Goal: Information Seeking & Learning: Learn about a topic

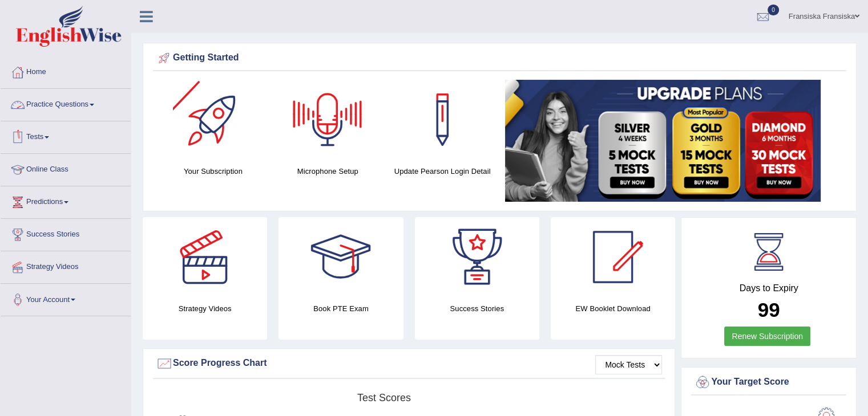
click at [53, 103] on link "Practice Questions" at bounding box center [66, 103] width 130 height 29
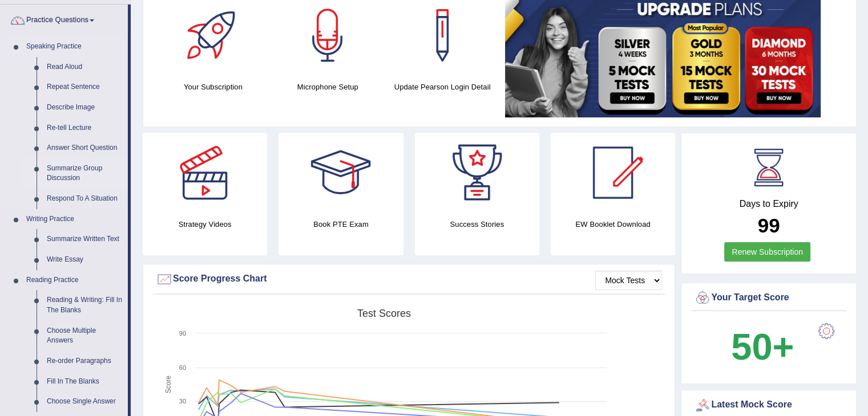
scroll to position [84, 0]
click at [63, 310] on link "Reading & Writing: Fill In The Blanks" at bounding box center [85, 305] width 86 height 30
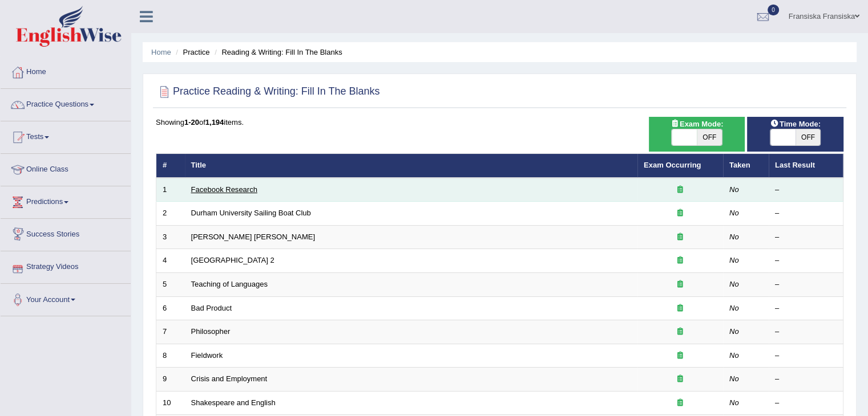
click at [249, 185] on link "Facebook Research" at bounding box center [224, 189] width 66 height 9
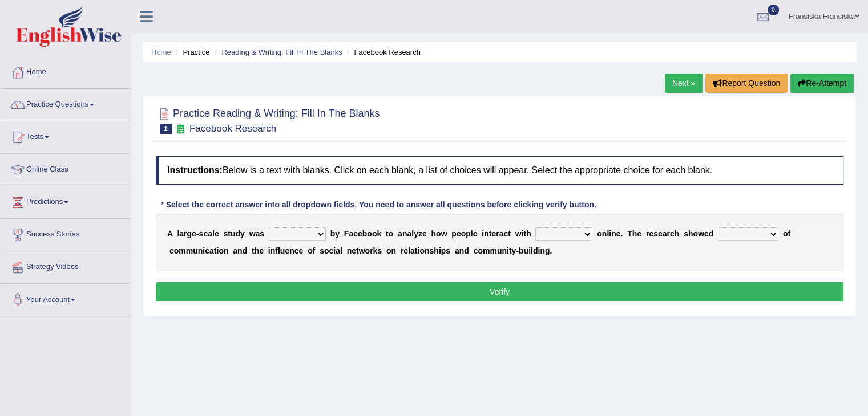
click at [271, 229] on select "surveyed had asked made" at bounding box center [297, 235] width 57 height 14
select select "made"
click at [269, 228] on select "surveyed had asked made" at bounding box center [297, 235] width 57 height 14
click at [540, 236] on select "together all each other another" at bounding box center [563, 235] width 57 height 14
select select "together"
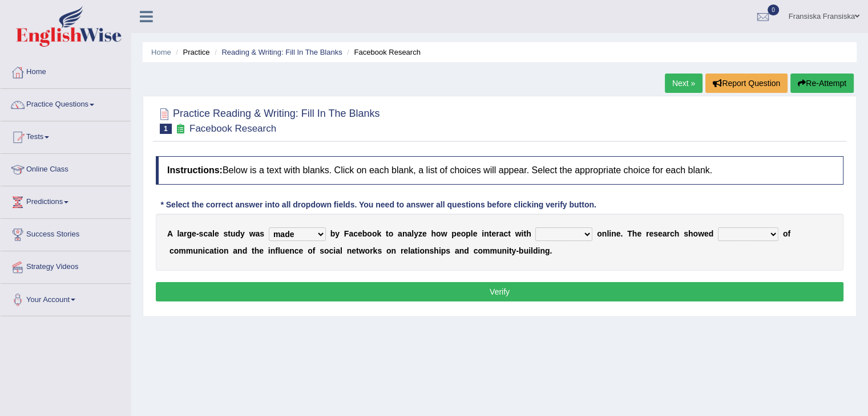
click at [535, 228] on select "together all each other another" at bounding box center [563, 235] width 57 height 14
click at [761, 233] on select "advantages standards fellowships patterns" at bounding box center [748, 235] width 60 height 14
select select "advantages"
click at [718, 228] on select "advantages standards fellowships patterns" at bounding box center [748, 235] width 60 height 14
click at [742, 290] on button "Verify" at bounding box center [499, 291] width 687 height 19
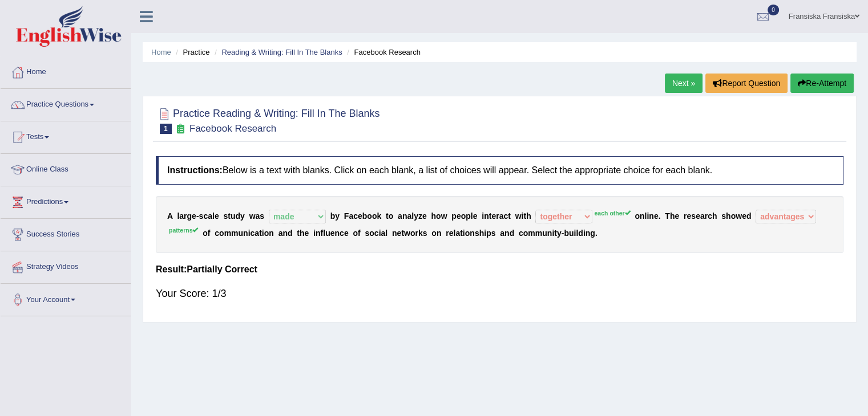
click at [674, 90] on link "Next »" at bounding box center [684, 83] width 38 height 19
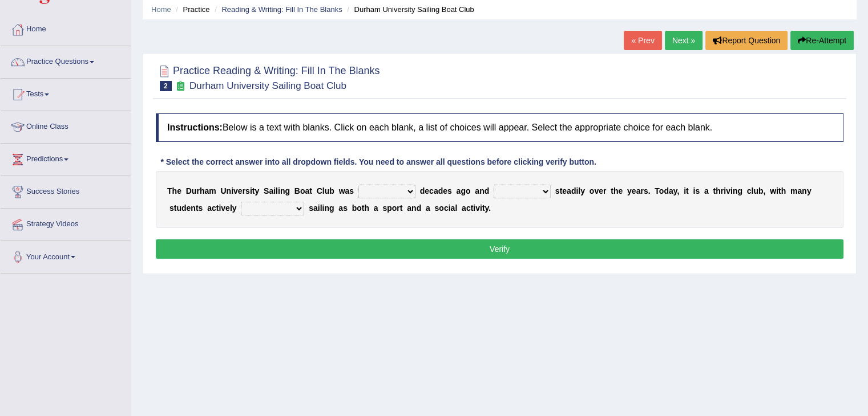
scroll to position [43, 0]
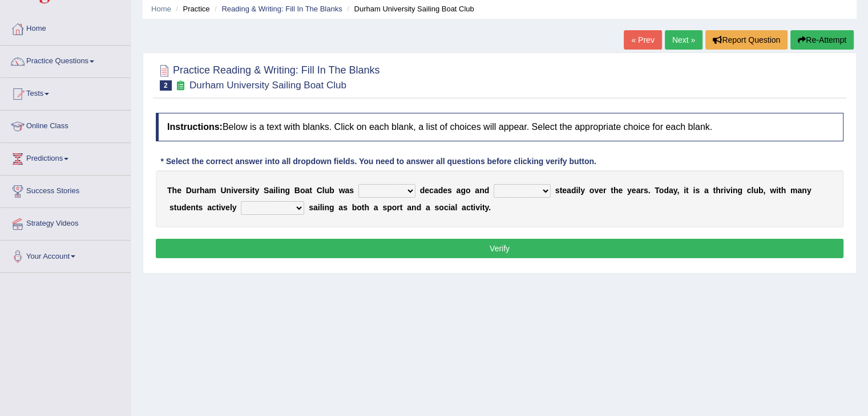
click at [397, 182] on div "T h e D u r h a m U n i v e r s i t y S a i l i n g B o a t C l u b w a s found…" at bounding box center [499, 199] width 687 height 57
click at [397, 187] on select "found fund founded find" at bounding box center [386, 191] width 57 height 14
select select "found"
click at [358, 184] on select "found fund founded find" at bounding box center [386, 191] width 57 height 14
click at [520, 184] on select "grow growing has grown grown" at bounding box center [521, 191] width 57 height 14
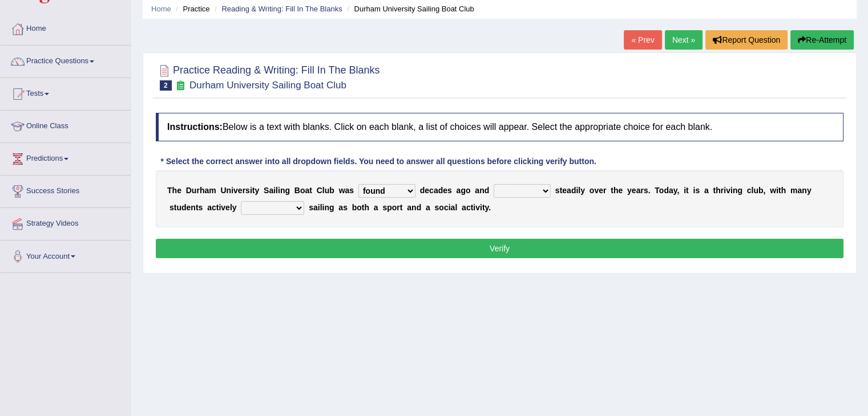
select select "has grown"
click at [493, 184] on select "grow growing has grown grown" at bounding box center [521, 191] width 57 height 14
click at [290, 204] on select "enjoy enjoyed are enjoying enjoying" at bounding box center [272, 208] width 63 height 14
select select "enjoying"
click at [241, 201] on select "enjoy enjoyed are enjoying enjoying" at bounding box center [272, 208] width 63 height 14
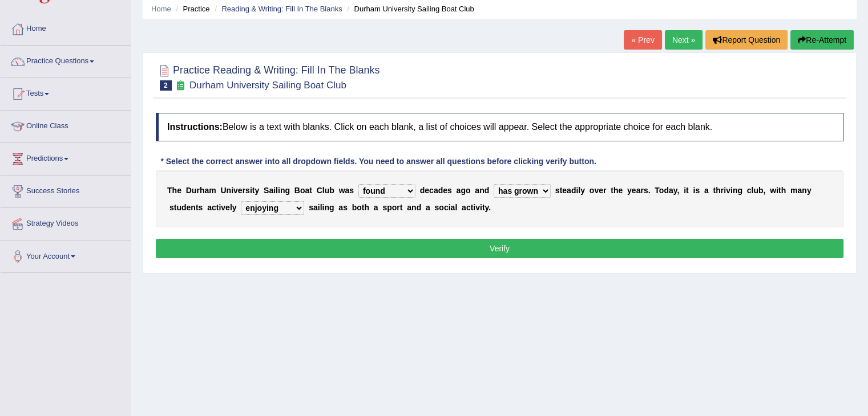
click at [293, 254] on button "Verify" at bounding box center [499, 248] width 687 height 19
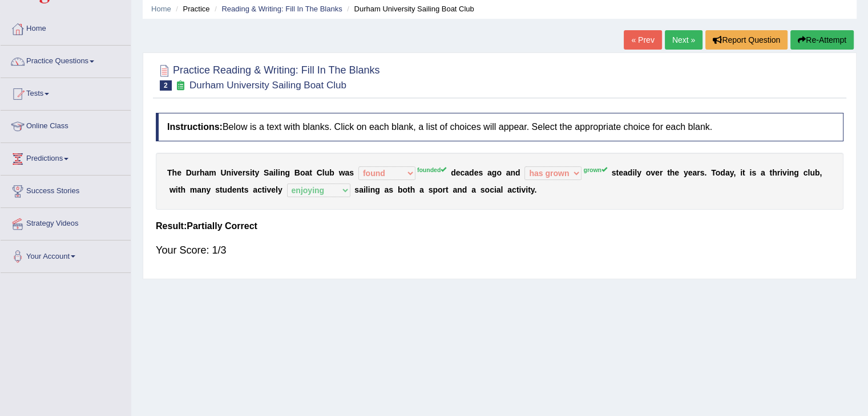
click at [827, 29] on div "Home Practice Reading & Writing: Fill In The Blanks Durham University Sailing B…" at bounding box center [499, 242] width 736 height 570
click at [825, 40] on button "Re-Attempt" at bounding box center [821, 39] width 63 height 19
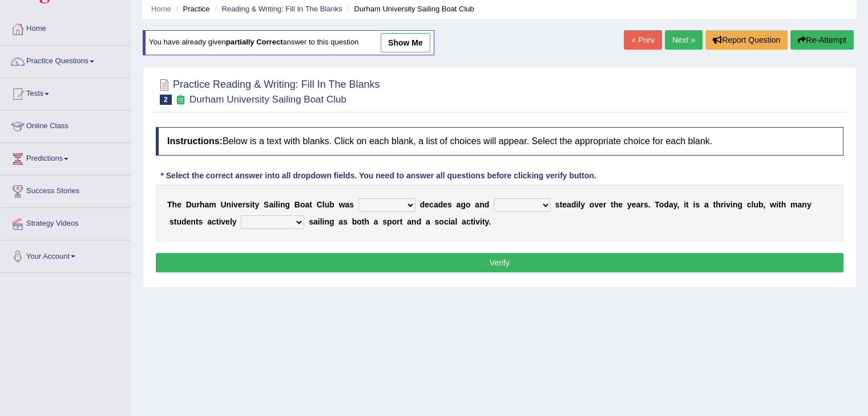
click at [384, 208] on select "found fund founded find" at bounding box center [386, 206] width 57 height 14
click at [358, 199] on select "found fund founded find" at bounding box center [386, 206] width 57 height 14
click at [285, 222] on select "enjoy enjoyed are enjoying enjoying" at bounding box center [272, 223] width 63 height 14
click at [414, 42] on link "show me" at bounding box center [405, 42] width 50 height 19
select select "found"
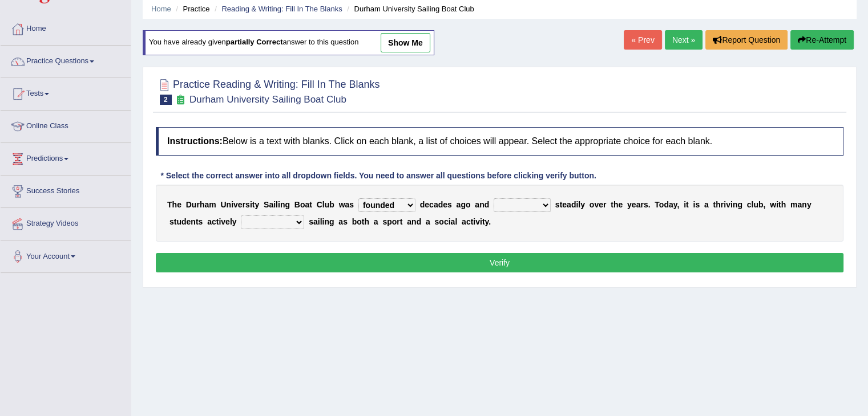
select select "has grown"
select select "enjoying"
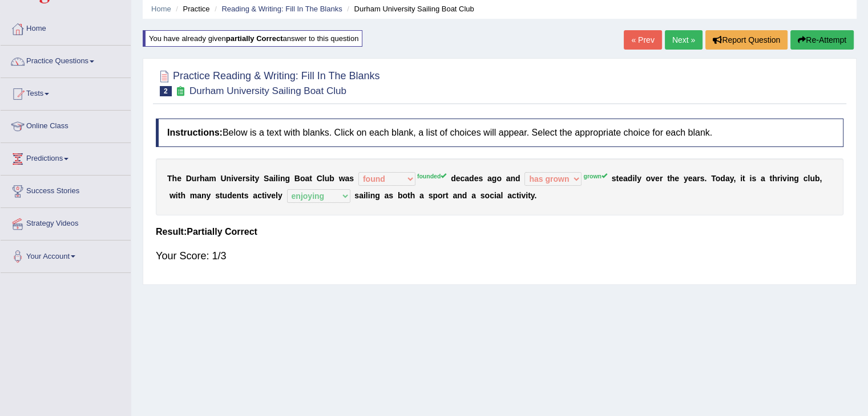
click at [831, 35] on button "Re-Attempt" at bounding box center [821, 39] width 63 height 19
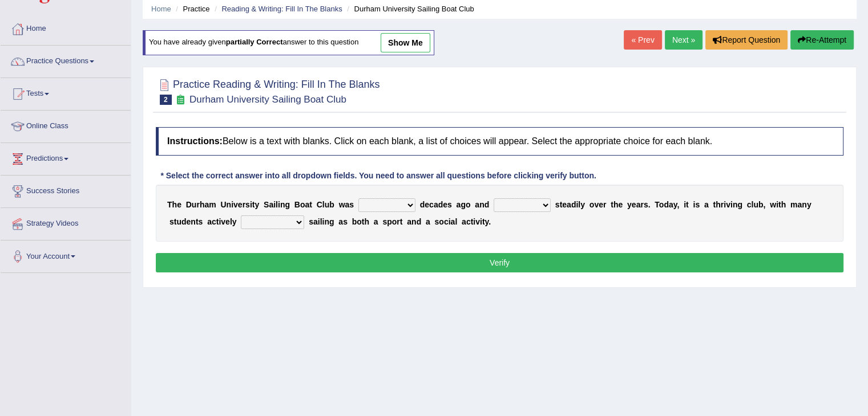
click at [362, 201] on select "found fund founded find" at bounding box center [386, 206] width 57 height 14
select select "founded"
click at [358, 199] on select "found fund founded find" at bounding box center [386, 206] width 57 height 14
click at [297, 225] on select "enjoy enjoyed are enjoying enjoying" at bounding box center [272, 223] width 63 height 14
select select "enjoying"
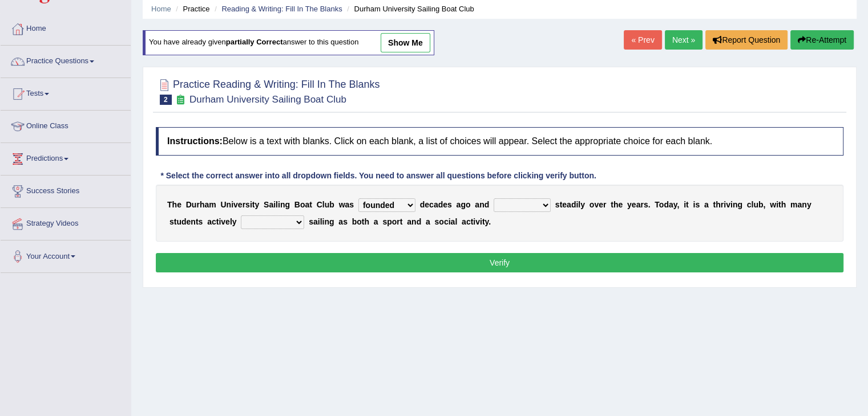
click at [241, 216] on select "enjoy enjoyed are enjoying enjoying" at bounding box center [272, 223] width 63 height 14
click at [505, 201] on select "grow growing has grown grown" at bounding box center [521, 206] width 57 height 14
select select "grown"
click at [493, 199] on select "grow growing has grown grown" at bounding box center [521, 206] width 57 height 14
click at [515, 268] on button "Verify" at bounding box center [499, 262] width 687 height 19
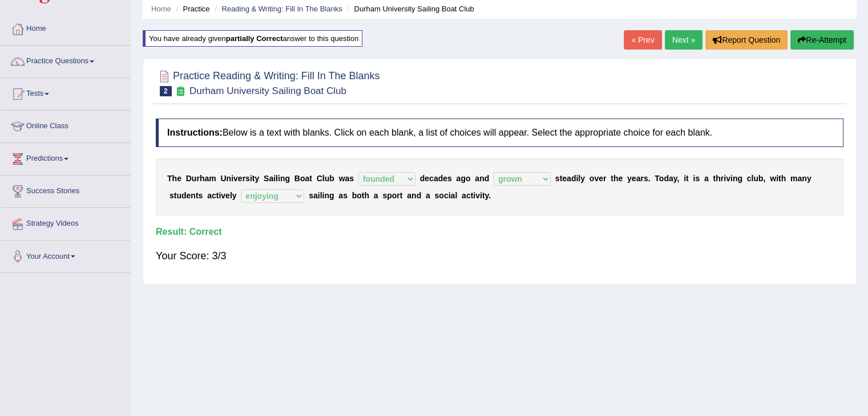
click at [686, 37] on link "Next »" at bounding box center [684, 39] width 38 height 19
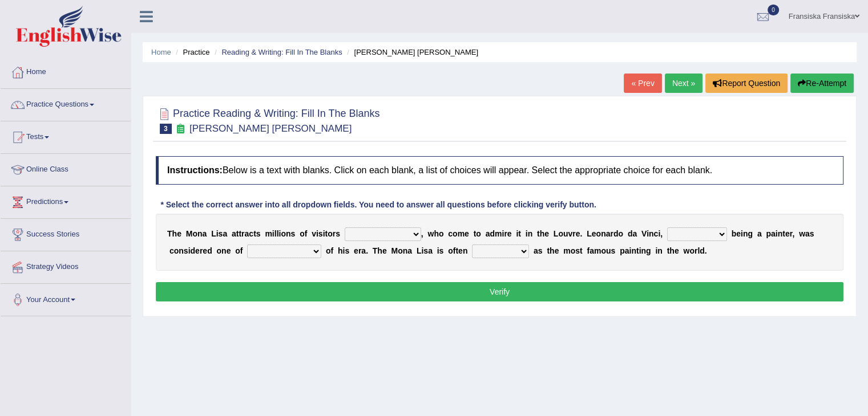
click at [389, 231] on select "around the year the all year all year round per year" at bounding box center [383, 235] width 76 height 14
select select "per year"
click at [345, 228] on select "around the year the all year all year round per year" at bounding box center [383, 235] width 76 height 14
click at [706, 228] on select "rather than as much as as well as as long as" at bounding box center [697, 235] width 60 height 14
select select "rather than"
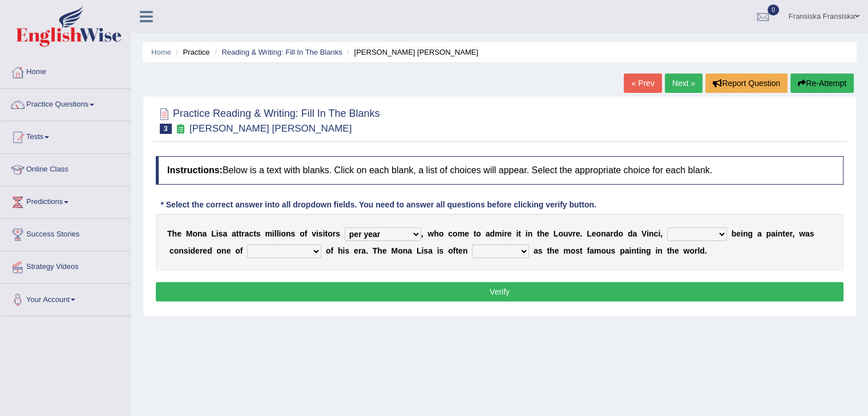
click at [667, 228] on select "rather than as much as as well as as long as" at bounding box center [697, 235] width 60 height 14
click at [269, 252] on select "better artists artist the better artist the best artists" at bounding box center [284, 252] width 74 height 14
select select "the better artist"
click at [247, 245] on select "better artists artist the better artist the best artists" at bounding box center [284, 252] width 74 height 14
click at [508, 250] on select "classified suggested predicted described" at bounding box center [500, 252] width 57 height 14
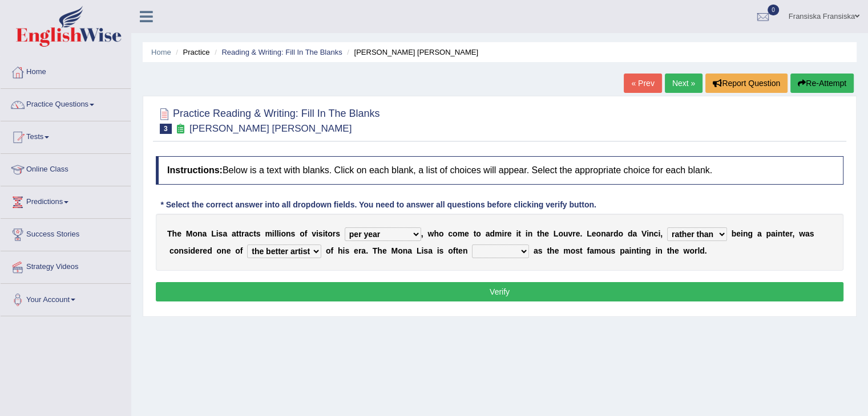
select select "suggested"
click at [472, 245] on select "classified suggested predicted described" at bounding box center [500, 252] width 57 height 14
click at [509, 297] on button "Verify" at bounding box center [499, 291] width 687 height 19
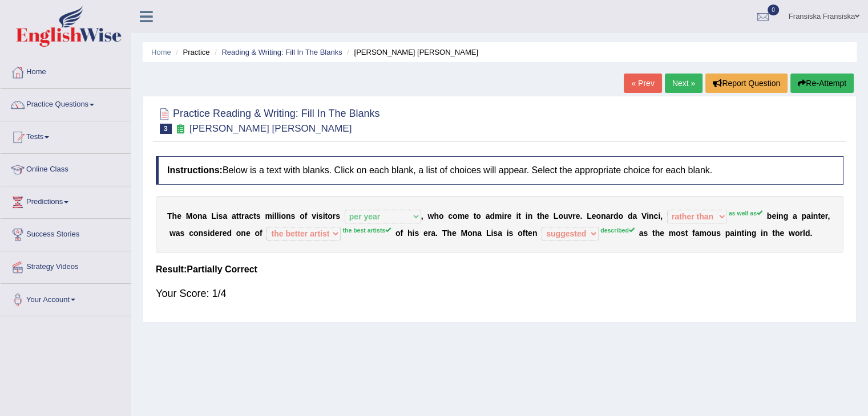
click at [678, 85] on link "Next »" at bounding box center [684, 83] width 38 height 19
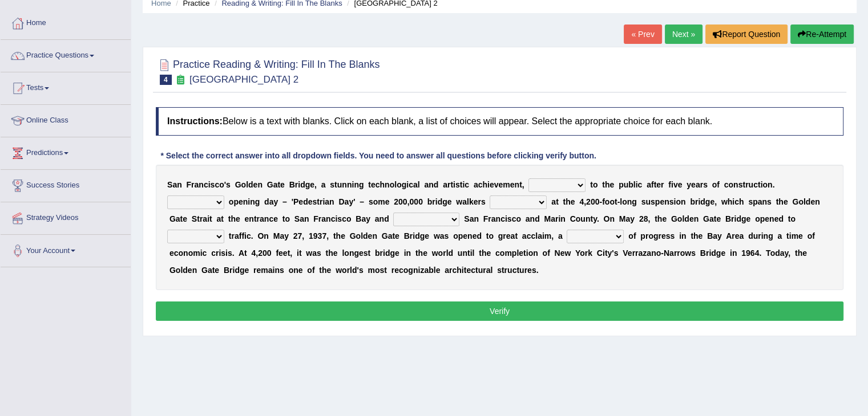
scroll to position [50, 0]
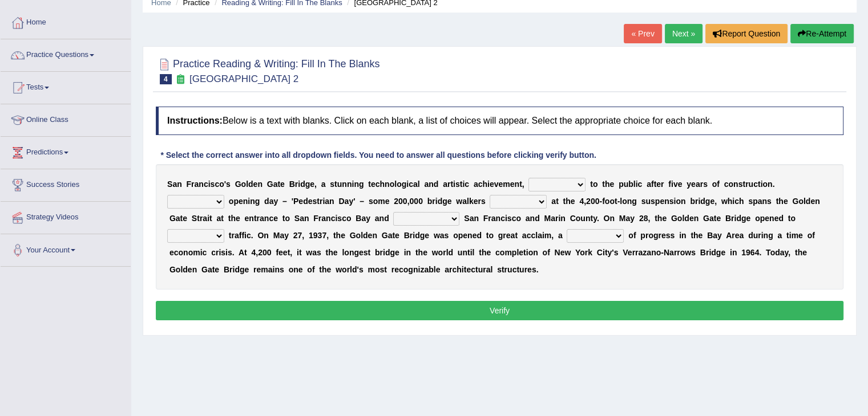
click at [554, 187] on select "opens closes appears equals" at bounding box center [556, 185] width 57 height 14
select select "opens"
click at [528, 178] on select "opens closes appears equals" at bounding box center [556, 185] width 57 height 14
click at [550, 185] on select "opens closes appears equals" at bounding box center [556, 185] width 57 height 14
click at [406, 156] on div "* Select the correct answer into all dropdown fields. You need to answer all qu…" at bounding box center [378, 155] width 445 height 12
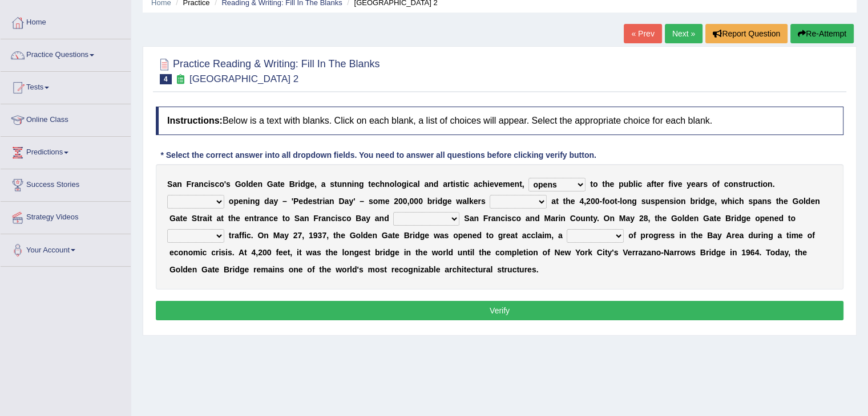
click at [212, 198] on select "On During Since When" at bounding box center [195, 202] width 57 height 14
click at [566, 187] on select "opens closes appears equals" at bounding box center [556, 185] width 57 height 14
click at [497, 184] on b "v" at bounding box center [496, 184] width 5 height 9
click at [185, 195] on select "On During Since When" at bounding box center [195, 202] width 57 height 14
click at [167, 195] on select "On During Since When" at bounding box center [195, 202] width 57 height 14
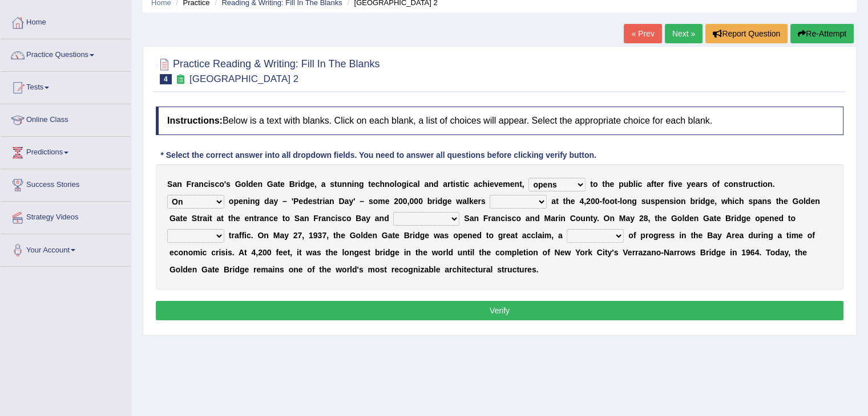
click at [214, 195] on select "On During Since When" at bounding box center [195, 202] width 57 height 14
select select "During"
click at [167, 195] on select "On During Since When" at bounding box center [195, 202] width 57 height 14
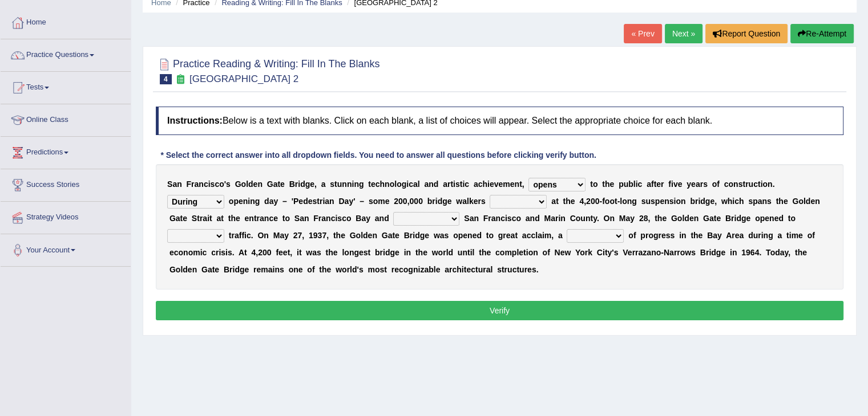
click at [519, 192] on div "S a n F r a n c i s c o ' s G o l d e n G a t e B r i d g e , a s t u n n i n g…" at bounding box center [499, 226] width 687 height 125
click at [519, 195] on select "stationed looked marveled laughed" at bounding box center [517, 202] width 57 height 14
select select "looked"
click at [489, 195] on select "stationed looked marveled laughed" at bounding box center [517, 202] width 57 height 14
click at [416, 216] on select "separates connects channels differentiates" at bounding box center [426, 219] width 66 height 14
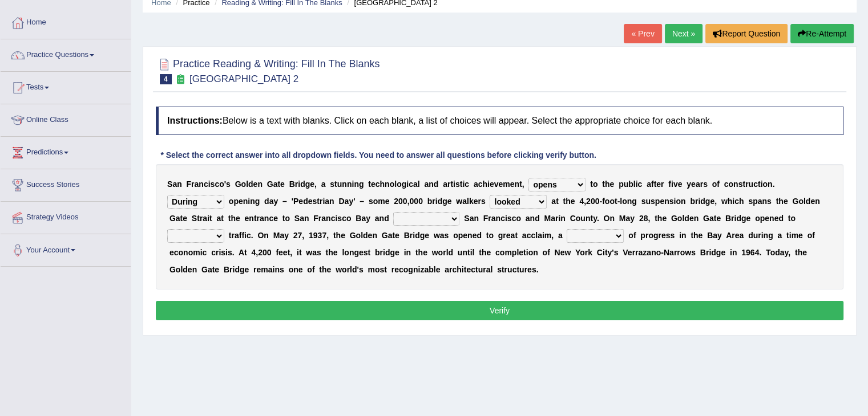
select select "connects"
click at [393, 212] on select "separates connects channels differentiates" at bounding box center [426, 219] width 66 height 14
click at [201, 235] on select "aquatic vehicular airborne watertight" at bounding box center [195, 236] width 57 height 14
select select "aquatic"
click at [167, 229] on select "aquatic vehicular airborne watertight" at bounding box center [195, 236] width 57 height 14
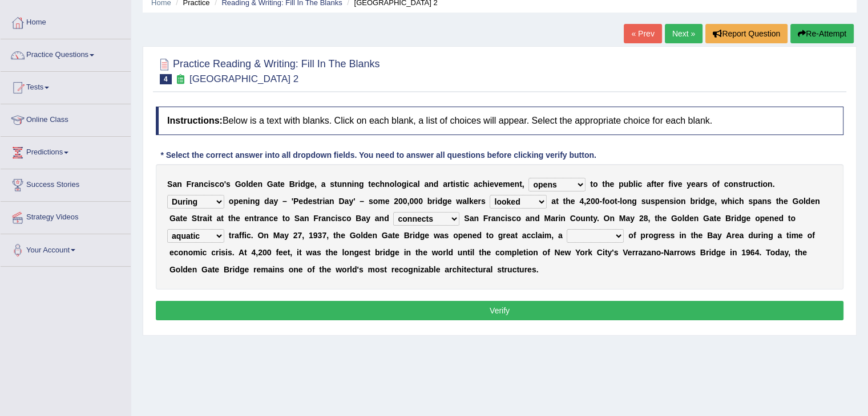
click at [578, 240] on select "denial symbol technique yield" at bounding box center [594, 236] width 57 height 14
select select "denial"
click at [566, 229] on select "denial symbol technique yield" at bounding box center [594, 236] width 57 height 14
click at [588, 237] on select "denial symbol technique yield" at bounding box center [594, 236] width 57 height 14
click at [523, 310] on button "Verify" at bounding box center [499, 310] width 687 height 19
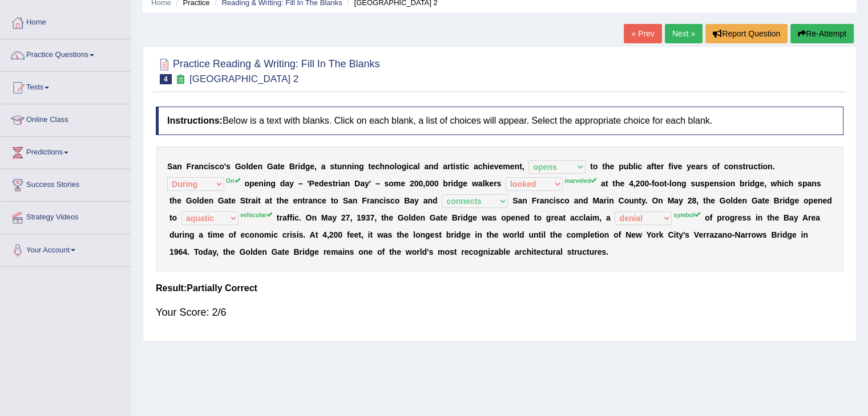
click at [824, 29] on button "Re-Attempt" at bounding box center [821, 33] width 63 height 19
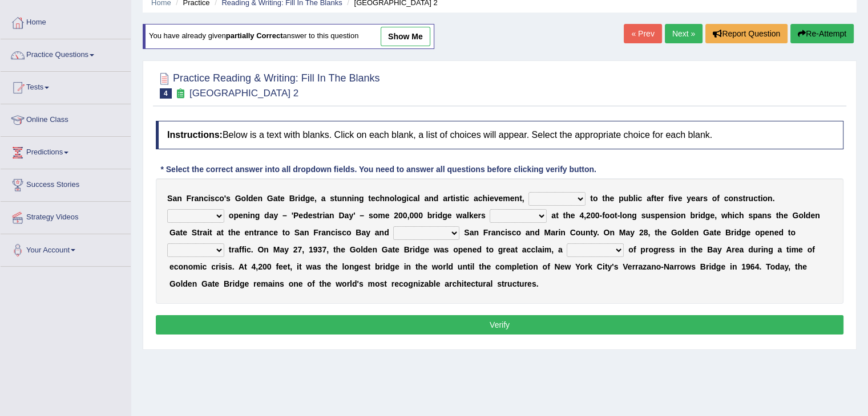
click at [553, 192] on select "opens closes appears equals" at bounding box center [556, 199] width 57 height 14
select select "opens"
click at [528, 192] on select "opens closes appears equals" at bounding box center [556, 199] width 57 height 14
click at [525, 219] on select "stationed looked marveled laughed" at bounding box center [517, 216] width 57 height 14
select select "marveled"
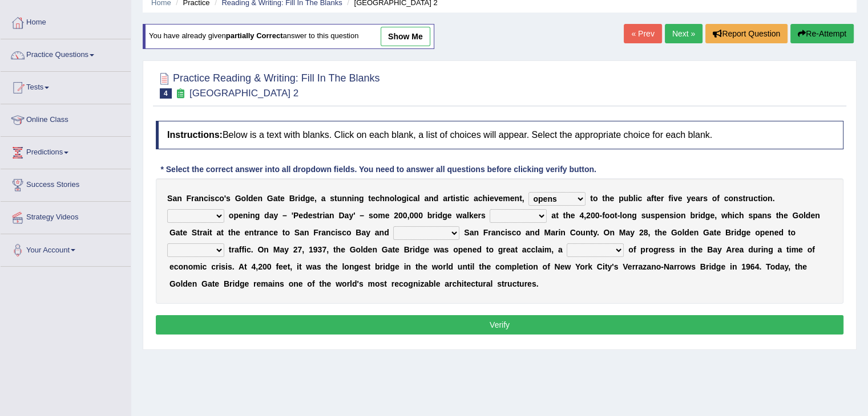
click at [489, 209] on select "stationed looked marveled laughed" at bounding box center [517, 216] width 57 height 14
click at [207, 212] on select "On During Since When" at bounding box center [195, 216] width 57 height 14
select select "On"
click at [167, 209] on select "On During Since When" at bounding box center [195, 216] width 57 height 14
click at [449, 231] on select "separates connects channels differentiates" at bounding box center [426, 233] width 66 height 14
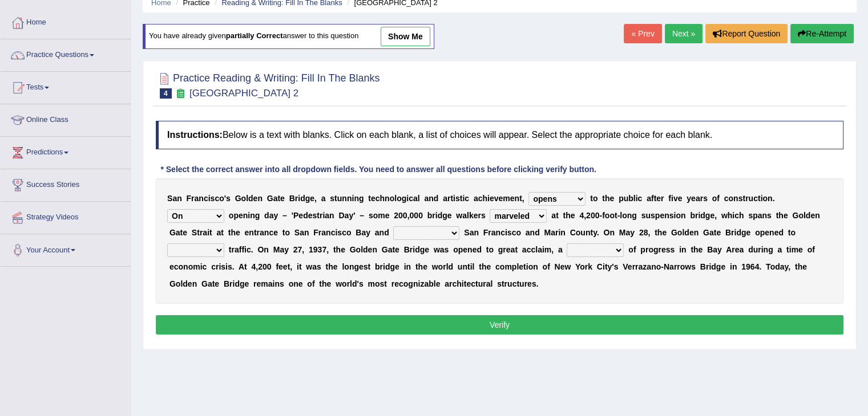
select select "separates"
click at [393, 226] on select "separates connects channels differentiates" at bounding box center [426, 233] width 66 height 14
click at [604, 253] on select "denial symbol technique yield" at bounding box center [594, 251] width 57 height 14
select select "symbol"
click at [566, 244] on select "denial symbol technique yield" at bounding box center [594, 251] width 57 height 14
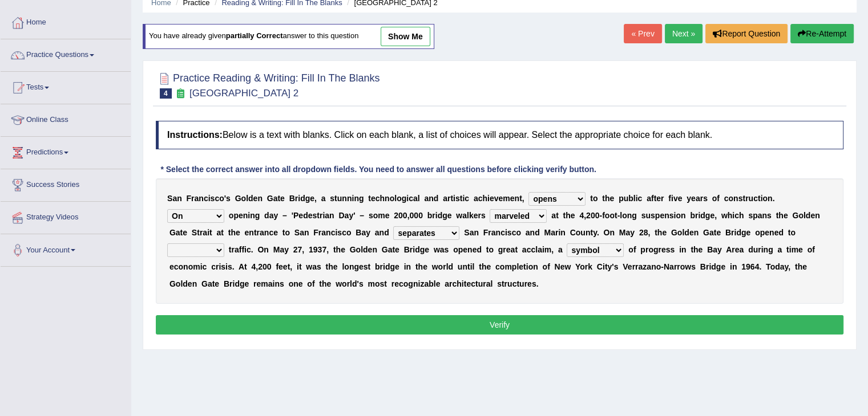
click at [201, 244] on select "aquatic vehicular airborne watertight" at bounding box center [195, 251] width 57 height 14
select select "vehicular"
click at [167, 244] on select "aquatic vehicular airborne watertight" at bounding box center [195, 251] width 57 height 14
click at [212, 321] on button "Verify" at bounding box center [499, 324] width 687 height 19
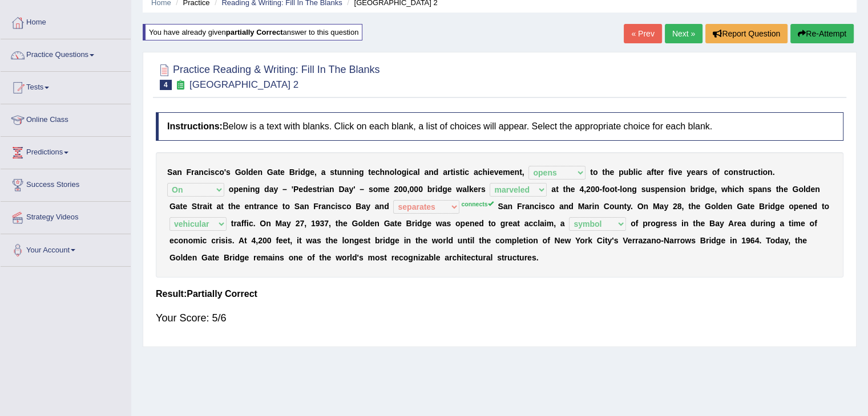
click at [682, 37] on link "Next »" at bounding box center [684, 33] width 38 height 19
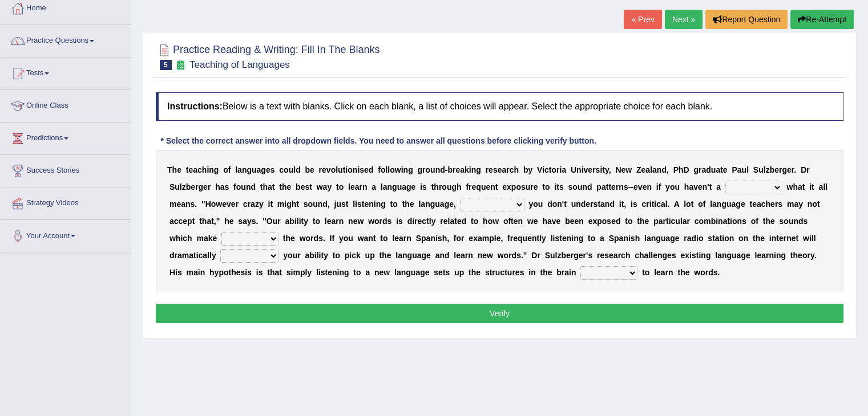
scroll to position [64, 0]
click at [748, 189] on select "dew claw clue due" at bounding box center [753, 188] width 57 height 14
select select "clue"
click at [725, 181] on select "dew claw clue due" at bounding box center [753, 188] width 57 height 14
click at [468, 201] on select "but also all together even though if so" at bounding box center [492, 205] width 64 height 14
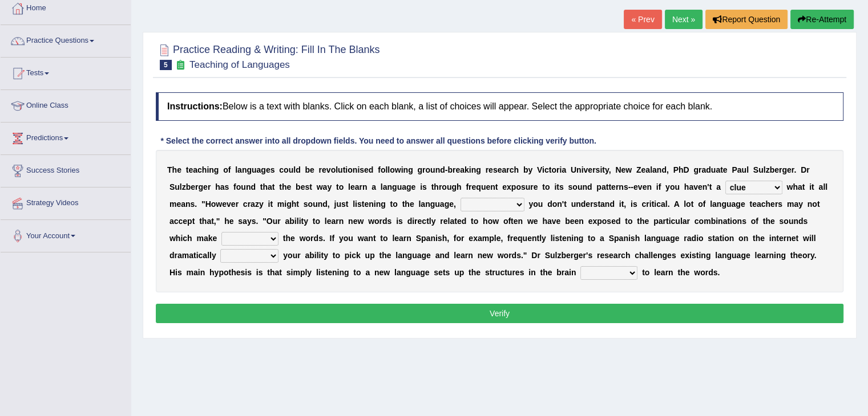
select select "if so"
click at [460, 198] on select "but also all together even though if so" at bounding box center [492, 205] width 64 height 14
click at [235, 241] on select "down up of on" at bounding box center [249, 239] width 57 height 14
select select "down"
click at [221, 232] on select "down up of on" at bounding box center [249, 239] width 57 height 14
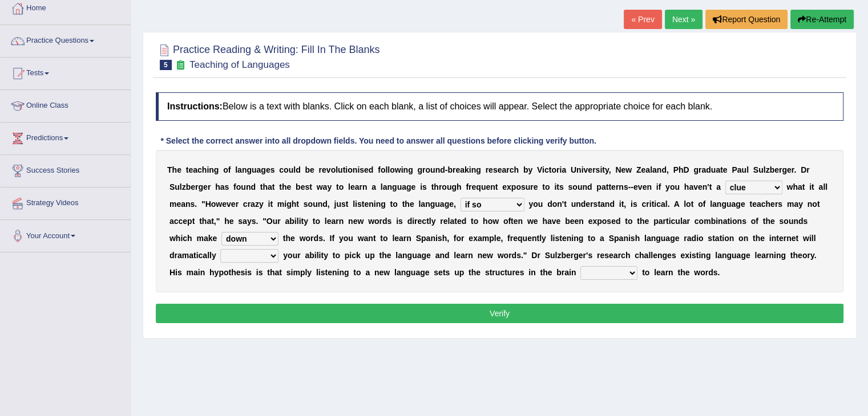
click at [245, 251] on select "evaluate exaggerate describe boost" at bounding box center [249, 256] width 58 height 14
select select "describe"
click at [220, 249] on select "evaluate exaggerate describe boost" at bounding box center [249, 256] width 58 height 14
click at [608, 277] on select "requiring required directed to require" at bounding box center [608, 273] width 57 height 14
click at [580, 266] on select "requiring required directed to require" at bounding box center [608, 273] width 57 height 14
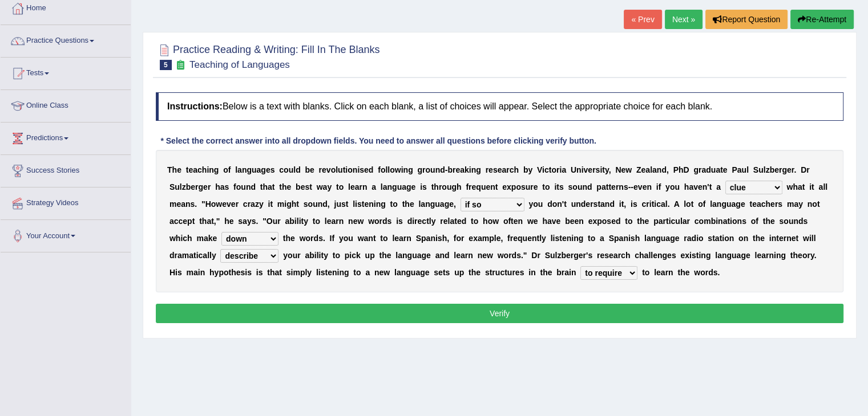
click at [610, 274] on select "requiring required directed to require" at bounding box center [608, 273] width 57 height 14
select select "directed"
click at [580, 266] on select "requiring required directed to require" at bounding box center [608, 273] width 57 height 14
click at [591, 314] on button "Verify" at bounding box center [499, 313] width 687 height 19
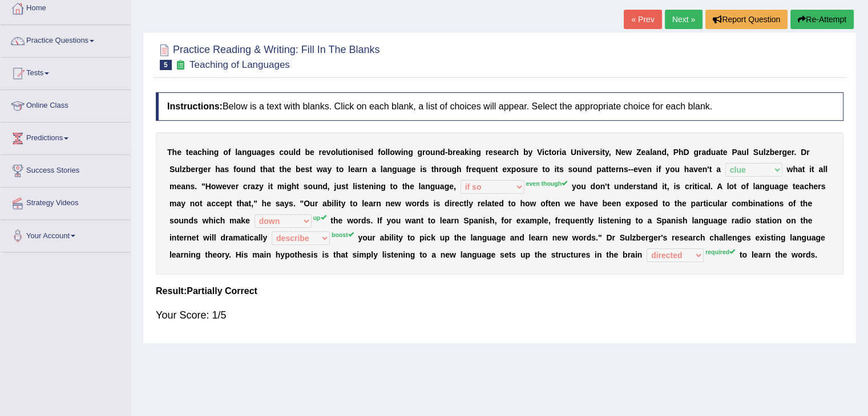
click at [821, 19] on button "Re-Attempt" at bounding box center [821, 19] width 63 height 19
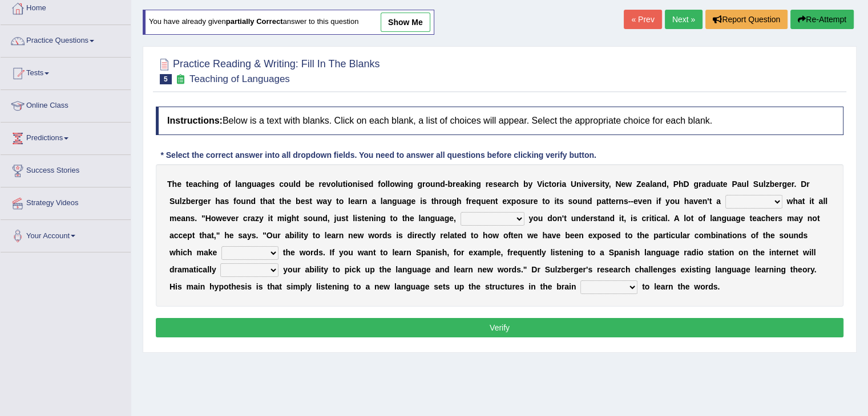
click at [737, 197] on select "dew claw clue due" at bounding box center [753, 202] width 57 height 14
select select "clue"
click at [725, 195] on select "dew claw clue due" at bounding box center [753, 202] width 57 height 14
click at [479, 212] on select "but also all together even though if so" at bounding box center [492, 219] width 64 height 14
select select "even though"
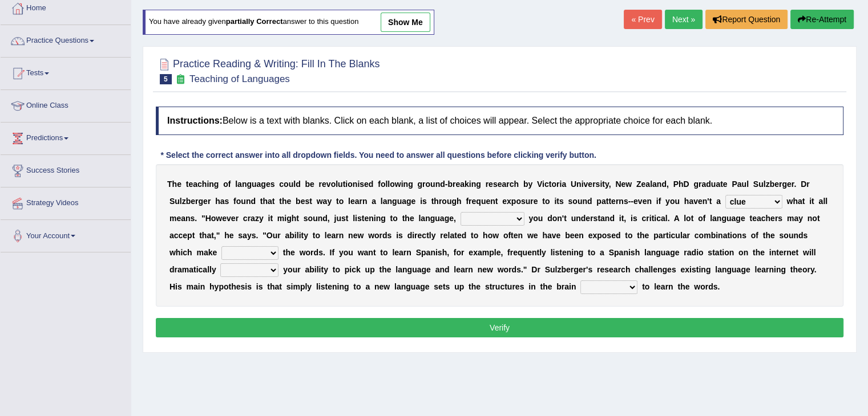
click at [460, 212] on select "but also all together even though if so" at bounding box center [492, 219] width 64 height 14
click at [256, 254] on select "down up of on" at bounding box center [249, 253] width 57 height 14
select select "up"
click at [221, 246] on select "down up of on" at bounding box center [249, 253] width 57 height 14
click at [250, 274] on select "evaluate exaggerate describe boost" at bounding box center [249, 271] width 58 height 14
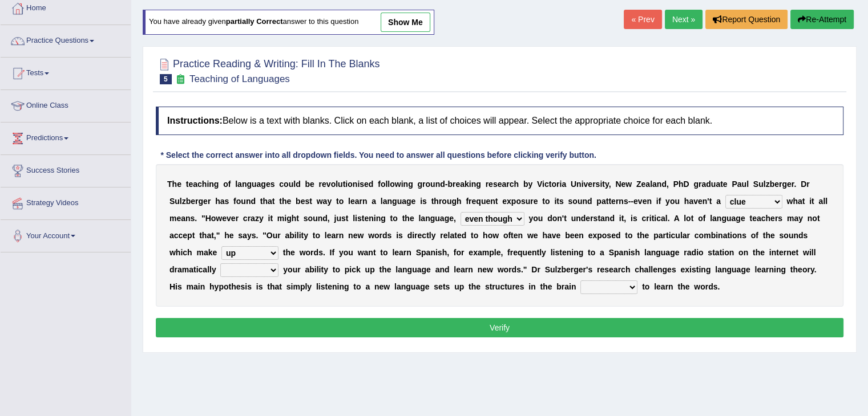
select select "boost"
click at [220, 264] on select "evaluate exaggerate describe boost" at bounding box center [249, 271] width 58 height 14
click at [607, 284] on select "requiring required directed to require" at bounding box center [608, 288] width 57 height 14
select select "required"
click at [580, 281] on select "requiring required directed to require" at bounding box center [608, 288] width 57 height 14
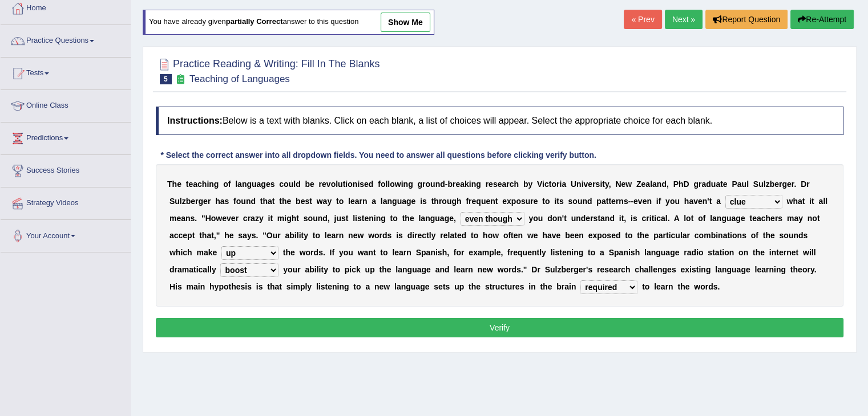
click at [609, 333] on button "Verify" at bounding box center [499, 327] width 687 height 19
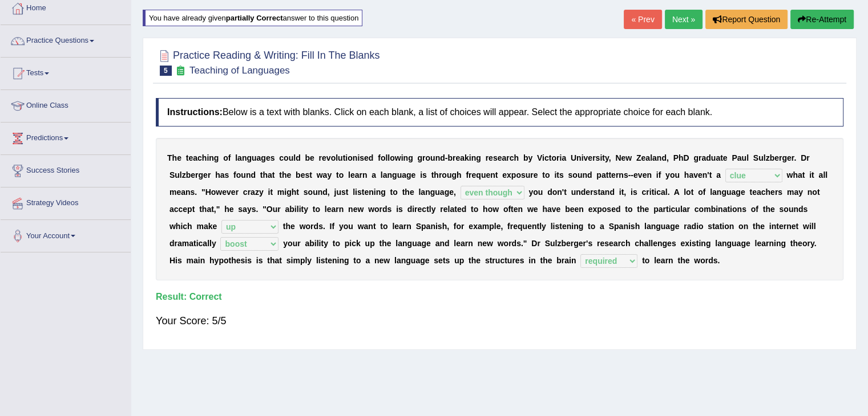
click at [669, 26] on link "Next »" at bounding box center [684, 19] width 38 height 19
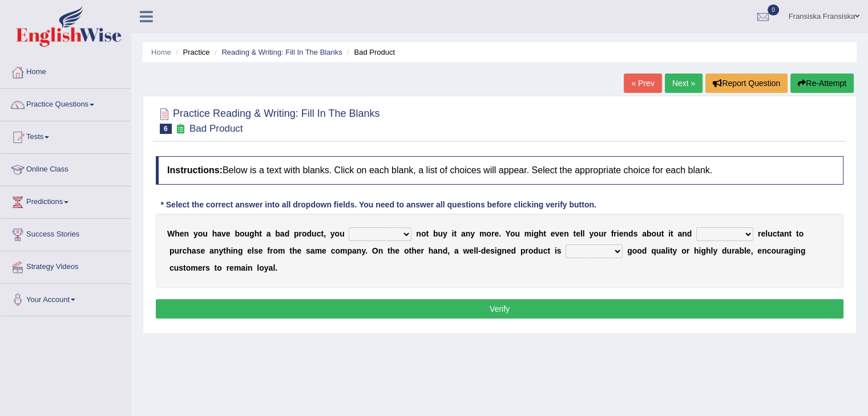
click at [372, 232] on select "would have should have should" at bounding box center [380, 235] width 63 height 14
select select "would"
click at [349, 228] on select "would have should have should" at bounding box center [380, 235] width 63 height 14
click at [728, 235] on select "is are be being" at bounding box center [724, 235] width 57 height 14
select select "be"
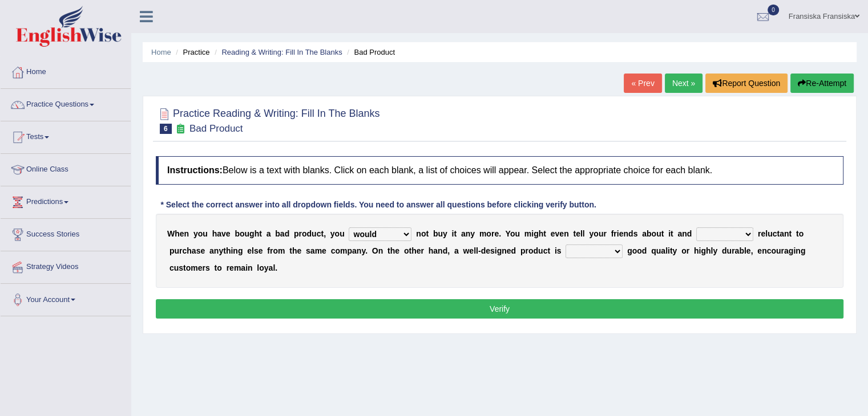
click at [696, 228] on select "is are be being" at bounding box center [724, 235] width 57 height 14
click at [596, 250] on select "both also neither either" at bounding box center [593, 252] width 57 height 14
select select "also"
click at [565, 245] on select "both also neither either" at bounding box center [593, 252] width 57 height 14
click at [588, 302] on button "Verify" at bounding box center [499, 308] width 687 height 19
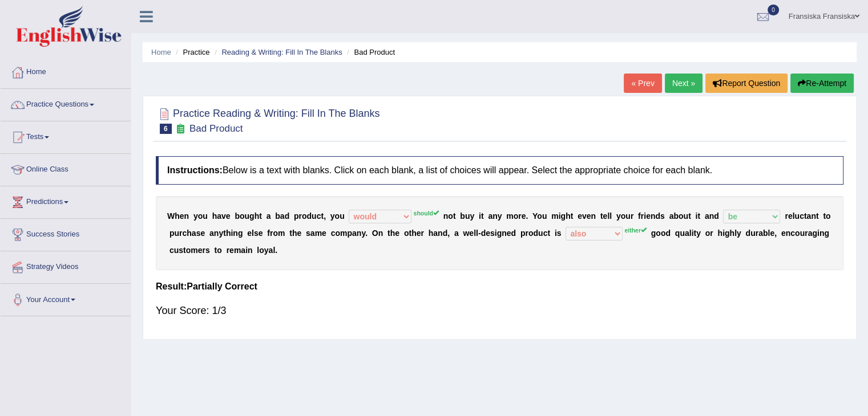
click at [830, 83] on button "Re-Attempt" at bounding box center [821, 83] width 63 height 19
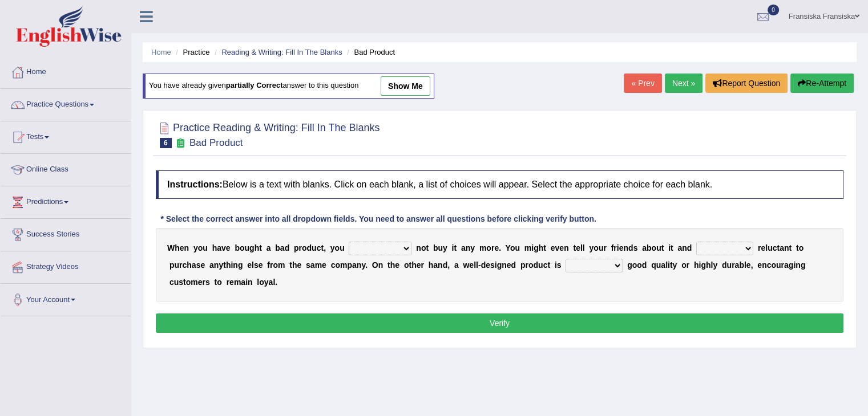
click at [392, 253] on select "would have should have should" at bounding box center [380, 249] width 63 height 14
select select "should"
click at [349, 242] on select "would have should have should" at bounding box center [380, 249] width 63 height 14
click at [728, 250] on select "is are be being" at bounding box center [724, 249] width 57 height 14
select select "be"
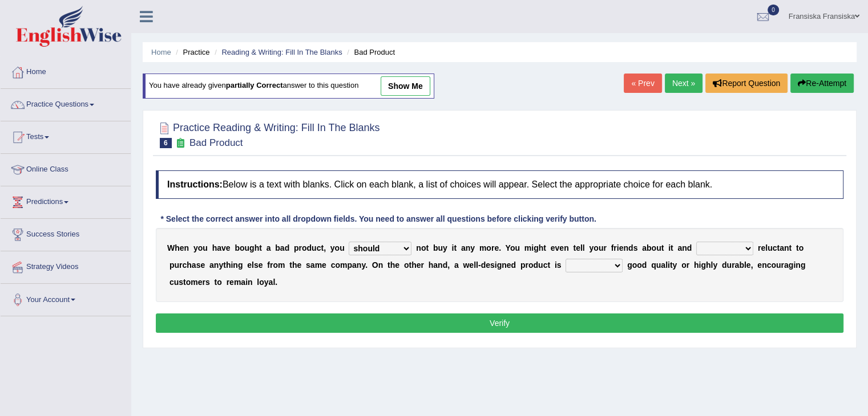
click at [696, 242] on select "is are be being" at bounding box center [724, 249] width 57 height 14
click at [600, 265] on select "both also neither either" at bounding box center [593, 266] width 57 height 14
select select "neither"
click at [565, 259] on select "both also neither either" at bounding box center [593, 266] width 57 height 14
click at [594, 322] on button "Verify" at bounding box center [499, 323] width 687 height 19
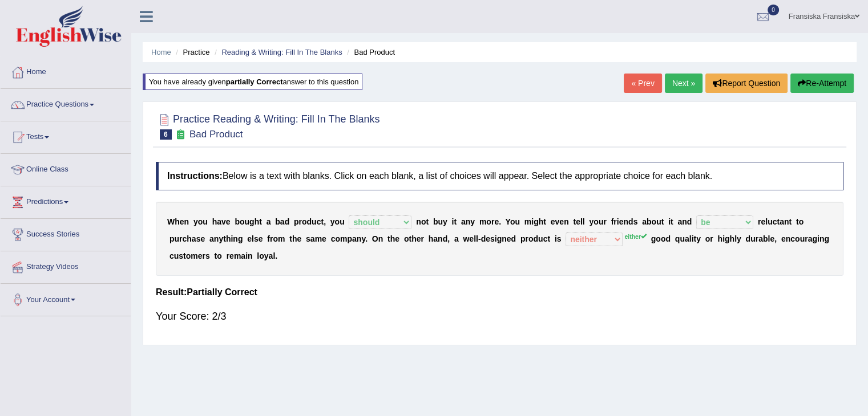
click at [682, 72] on div "Home Practice Reading & Writing: Fill In The Blanks Bad Product You have alread…" at bounding box center [499, 285] width 736 height 570
click at [678, 83] on link "Next »" at bounding box center [684, 83] width 38 height 19
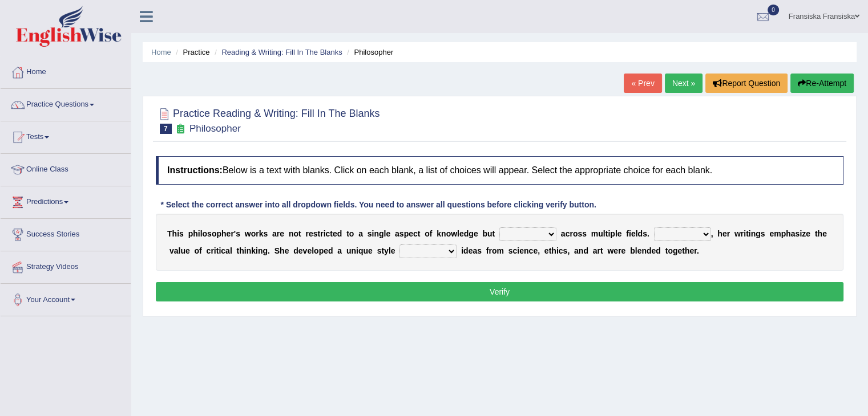
click at [499, 238] on select "constrain contain assemble extend" at bounding box center [527, 235] width 57 height 14
click at [507, 235] on select "constrain contain assemble extend" at bounding box center [527, 235] width 57 height 14
click at [513, 230] on select "constrain contain assemble extend" at bounding box center [527, 235] width 57 height 14
select select "contain"
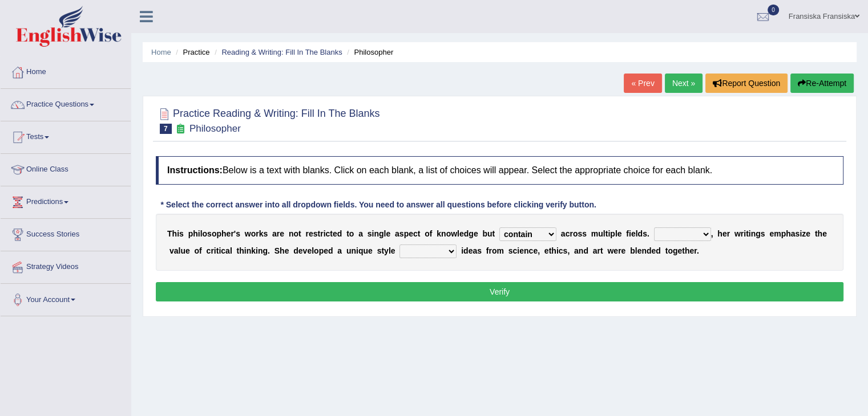
click at [499, 228] on select "constrain contain assemble extend" at bounding box center [527, 235] width 57 height 14
click at [663, 230] on select "Rather So Moreover Likely" at bounding box center [682, 235] width 57 height 14
select select "Rather"
click at [654, 228] on select "Rather So Moreover Likely" at bounding box center [682, 235] width 57 height 14
click at [438, 253] on select "in that that which in which" at bounding box center [427, 252] width 57 height 14
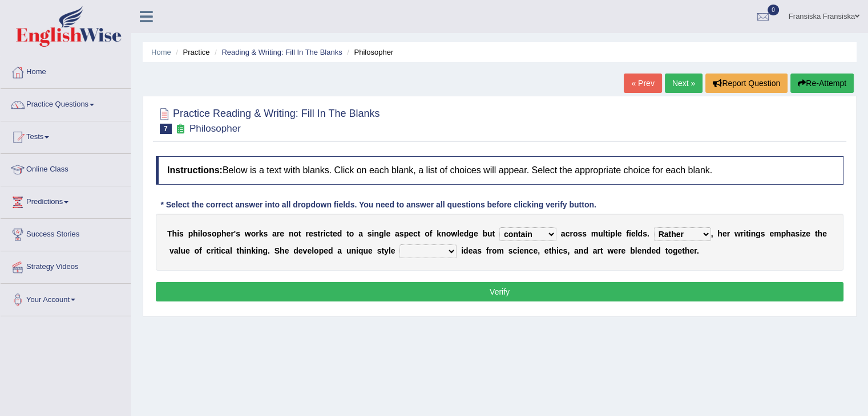
select select "that"
click at [399, 245] on select "in that that which in which" at bounding box center [427, 252] width 57 height 14
click at [414, 293] on button "Verify" at bounding box center [499, 291] width 687 height 19
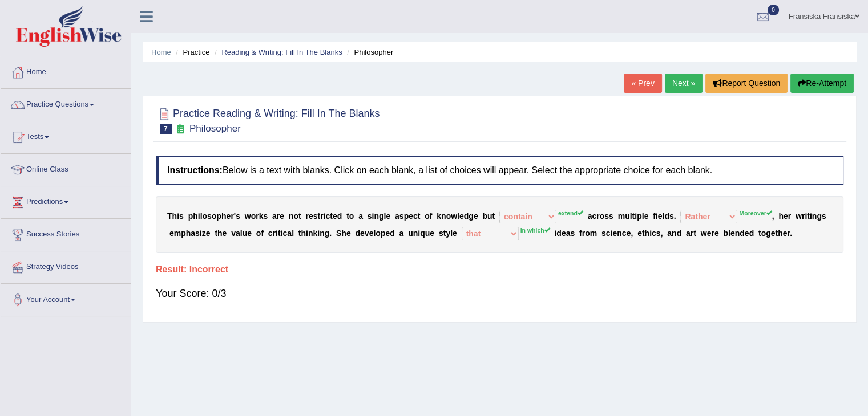
click at [808, 76] on button "Re-Attempt" at bounding box center [821, 83] width 63 height 19
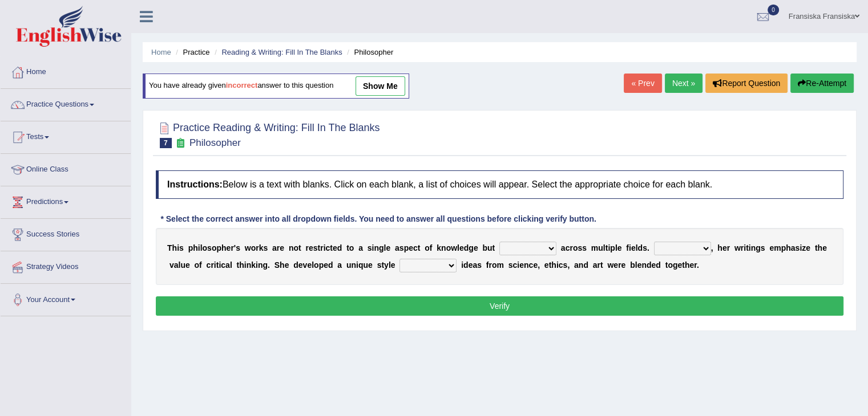
click at [529, 249] on select "constrain contain assemble extend" at bounding box center [527, 249] width 57 height 14
select select "extend"
click at [499, 242] on select "constrain contain assemble extend" at bounding box center [527, 249] width 57 height 14
click at [663, 254] on div "T h i s p h i l o s o p h e r ' s w o r k s a r e n o t r e s t r i c t e d t o…" at bounding box center [499, 256] width 687 height 57
click at [663, 249] on select "Rather So Moreover Likely" at bounding box center [682, 249] width 57 height 14
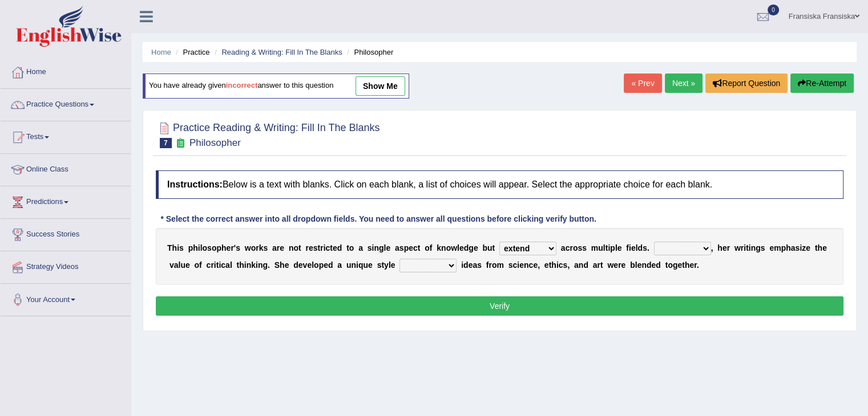
select select "Moreover"
click at [654, 242] on select "Rather So Moreover Likely" at bounding box center [682, 249] width 57 height 14
click at [406, 268] on select "in that that which in which" at bounding box center [427, 266] width 57 height 14
select select "in which"
click at [399, 259] on select "in that that which in which" at bounding box center [427, 266] width 57 height 14
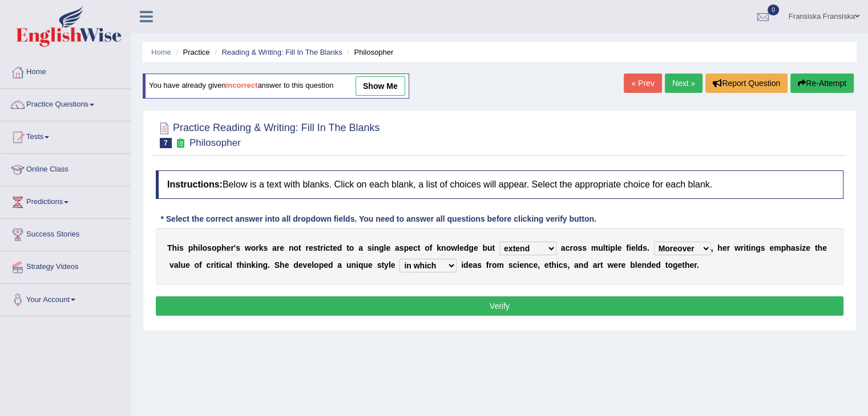
click at [396, 303] on button "Verify" at bounding box center [499, 306] width 687 height 19
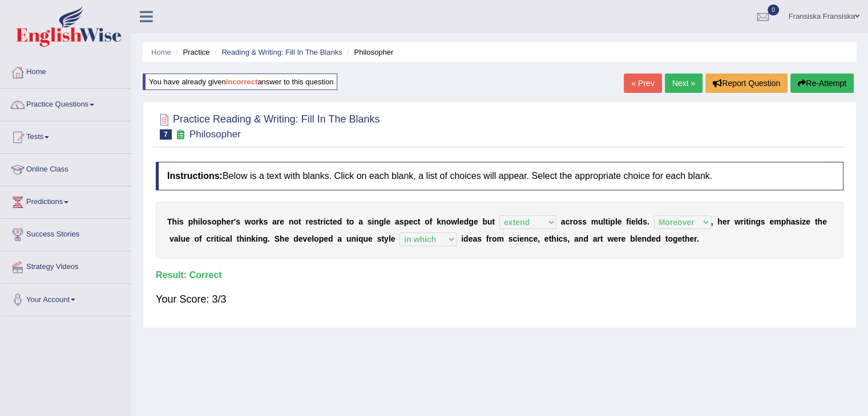
click at [687, 83] on link "Next »" at bounding box center [684, 83] width 38 height 19
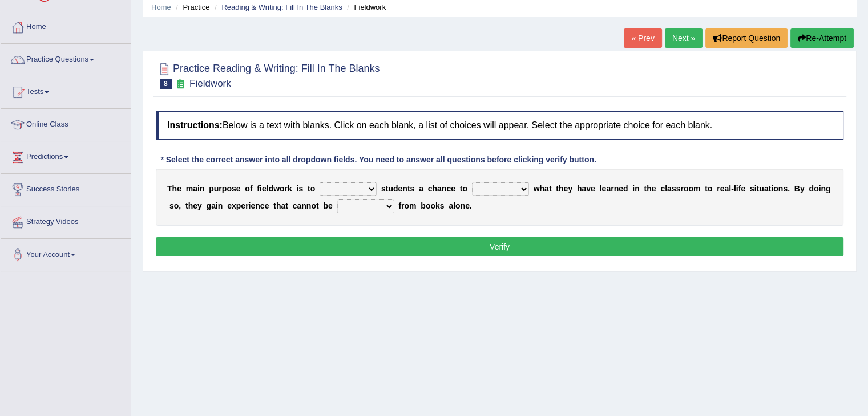
click at [363, 190] on select "resemble stow rave offer" at bounding box center [347, 190] width 57 height 14
select select "offer"
click at [319, 183] on select "resemble stow rave offer" at bounding box center [347, 190] width 57 height 14
click at [486, 192] on select "compare align apply dismount" at bounding box center [500, 190] width 57 height 14
select select "compare"
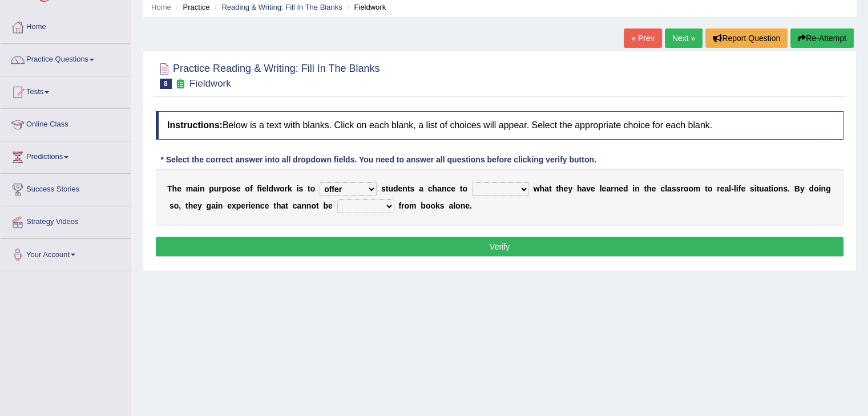
click at [472, 183] on select "compare align apply dismount" at bounding box center [500, 190] width 57 height 14
click at [348, 204] on select "originated prepared obtained touted" at bounding box center [365, 207] width 57 height 14
select select "prepared"
click at [337, 200] on select "originated prepared obtained touted" at bounding box center [365, 207] width 57 height 14
click at [368, 253] on button "Verify" at bounding box center [499, 246] width 687 height 19
